Goal: Task Accomplishment & Management: Use online tool/utility

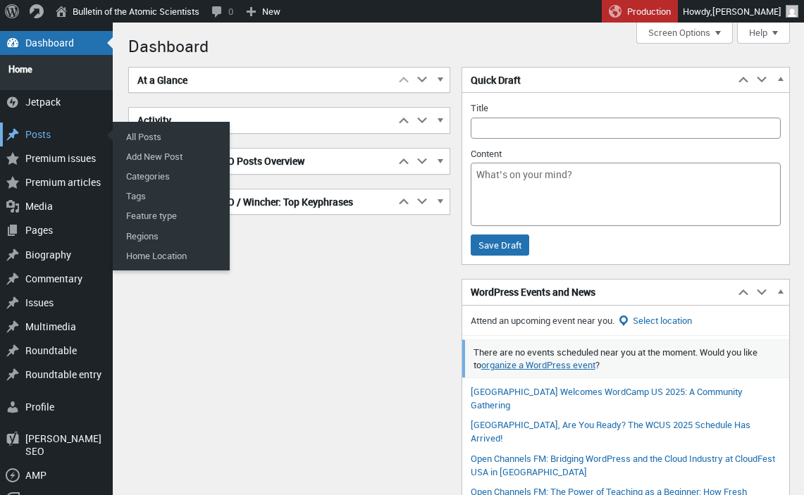
click at [37, 132] on div "Posts" at bounding box center [56, 135] width 113 height 24
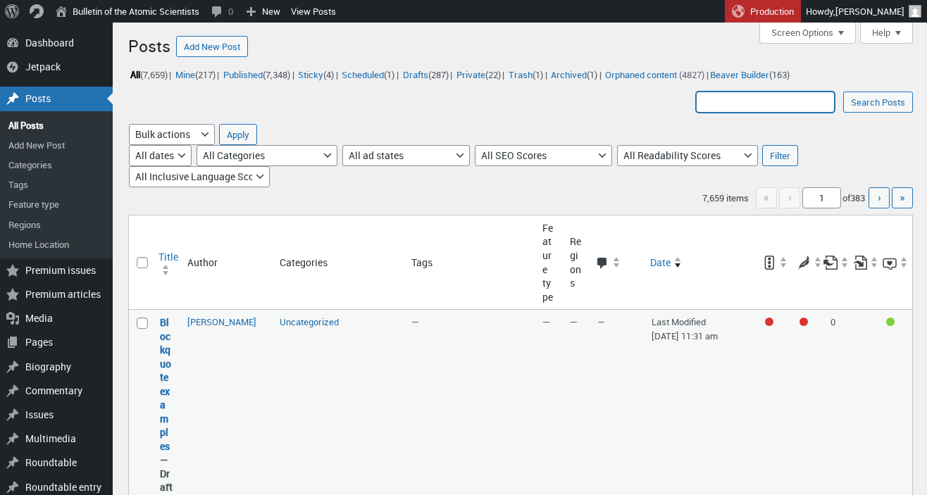
click at [738, 96] on input "Search Posts:" at bounding box center [765, 102] width 139 height 21
type input "bogs"
click at [803, 92] on input "Search Posts" at bounding box center [878, 102] width 70 height 21
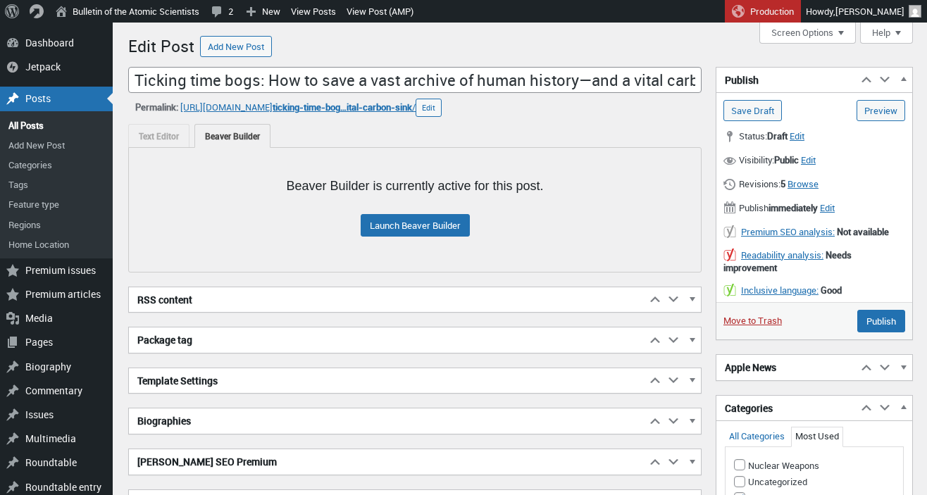
scroll to position [10, 0]
click at [399, 232] on link "Launch Beaver Builder" at bounding box center [415, 225] width 109 height 23
